Goal: Task Accomplishment & Management: Use online tool/utility

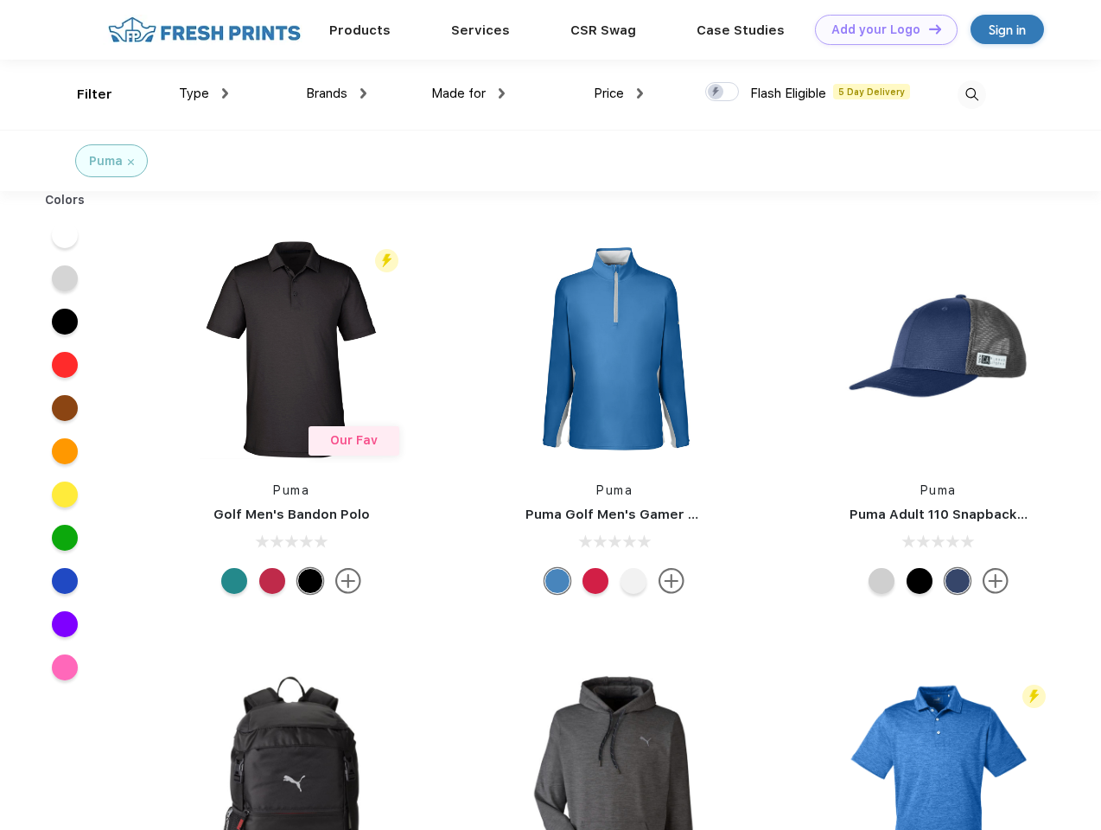
scroll to position [1, 0]
click at [880, 29] on link "Add your Logo Design Tool" at bounding box center [886, 30] width 143 height 30
click at [0, 0] on div "Design Tool" at bounding box center [0, 0] width 0 height 0
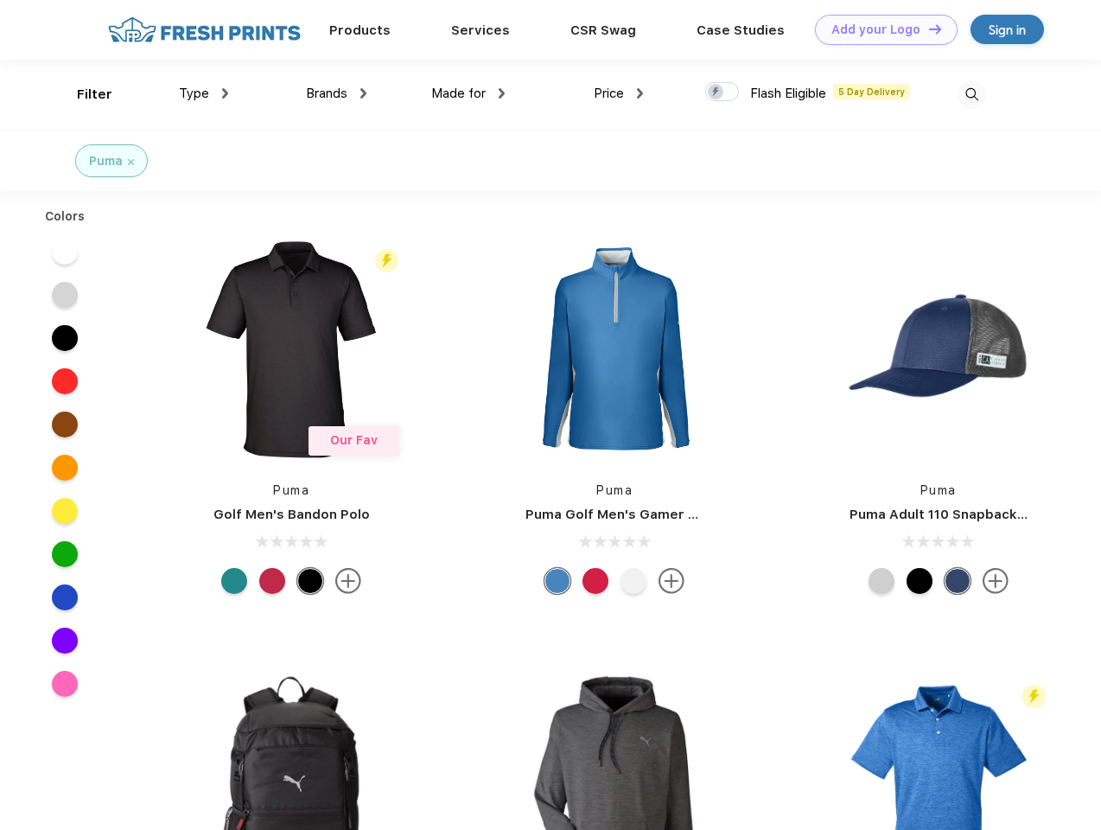
click at [928, 29] on link "Add your Logo Design Tool" at bounding box center [886, 30] width 143 height 30
click at [83, 94] on div "Filter" at bounding box center [94, 95] width 35 height 20
click at [204, 93] on span "Type" at bounding box center [194, 94] width 30 height 16
click at [336, 93] on span "Brands" at bounding box center [326, 94] width 41 height 16
click at [469, 93] on span "Made for" at bounding box center [458, 94] width 54 height 16
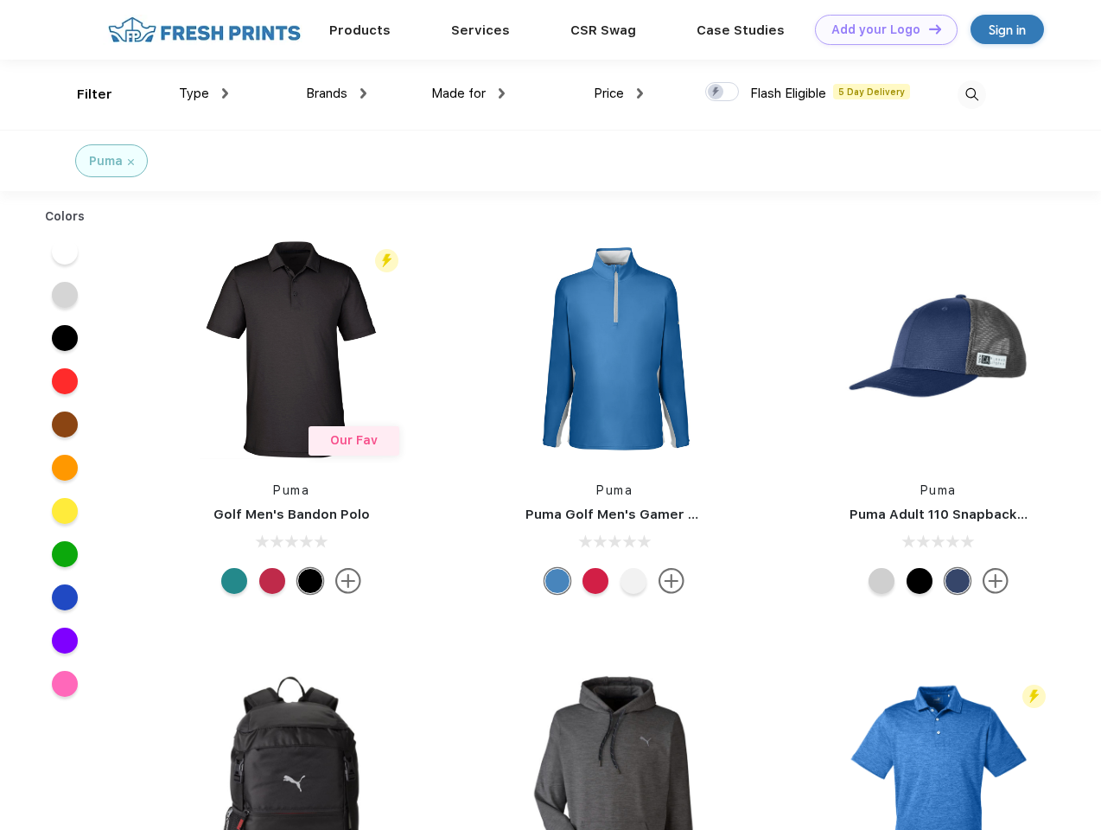
click at [619, 93] on span "Price" at bounding box center [609, 94] width 30 height 16
click at [723, 93] on div at bounding box center [722, 91] width 34 height 19
click at [717, 93] on input "checkbox" at bounding box center [710, 86] width 11 height 11
click at [972, 94] on img at bounding box center [972, 94] width 29 height 29
